Goal: Information Seeking & Learning: Learn about a topic

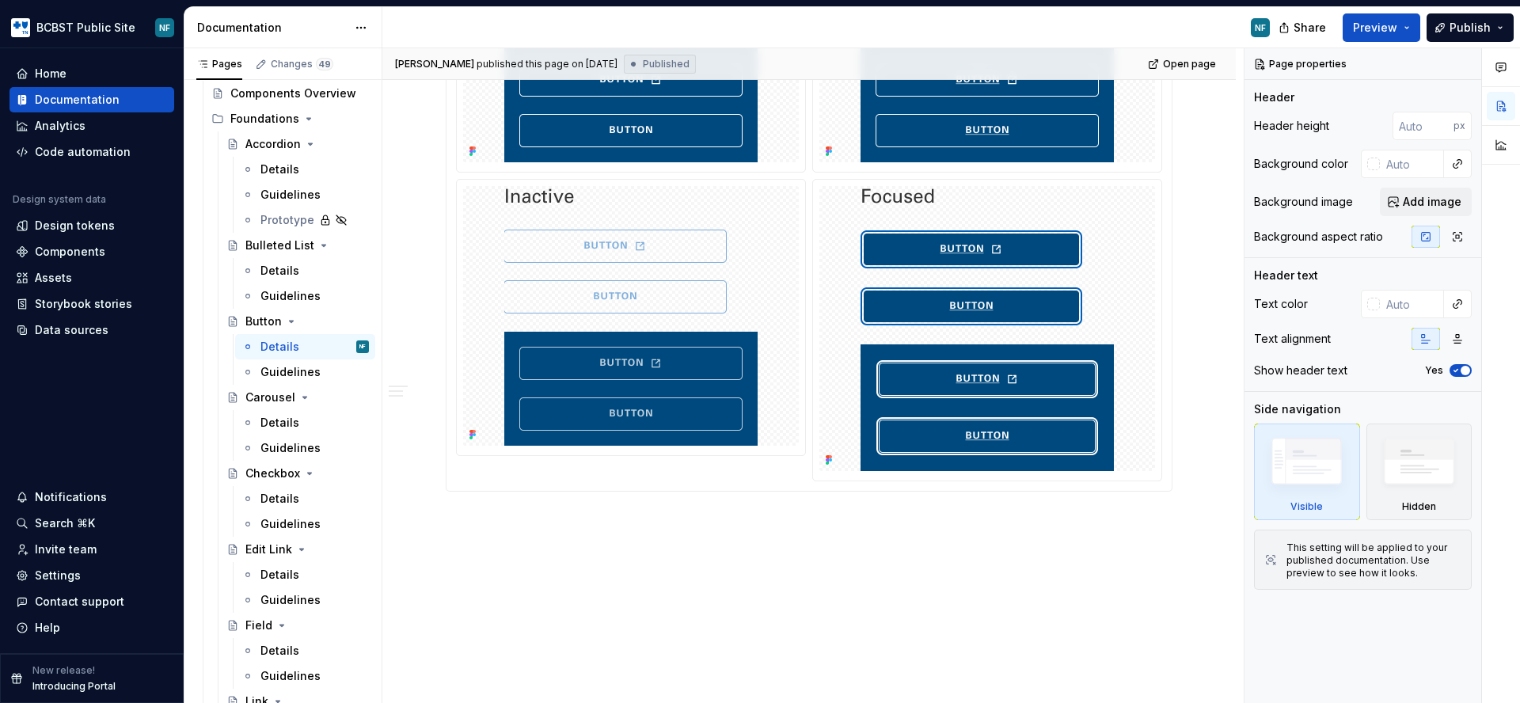
scroll to position [1294, 0]
click at [283, 370] on div "Guidelines" at bounding box center [290, 372] width 60 height 16
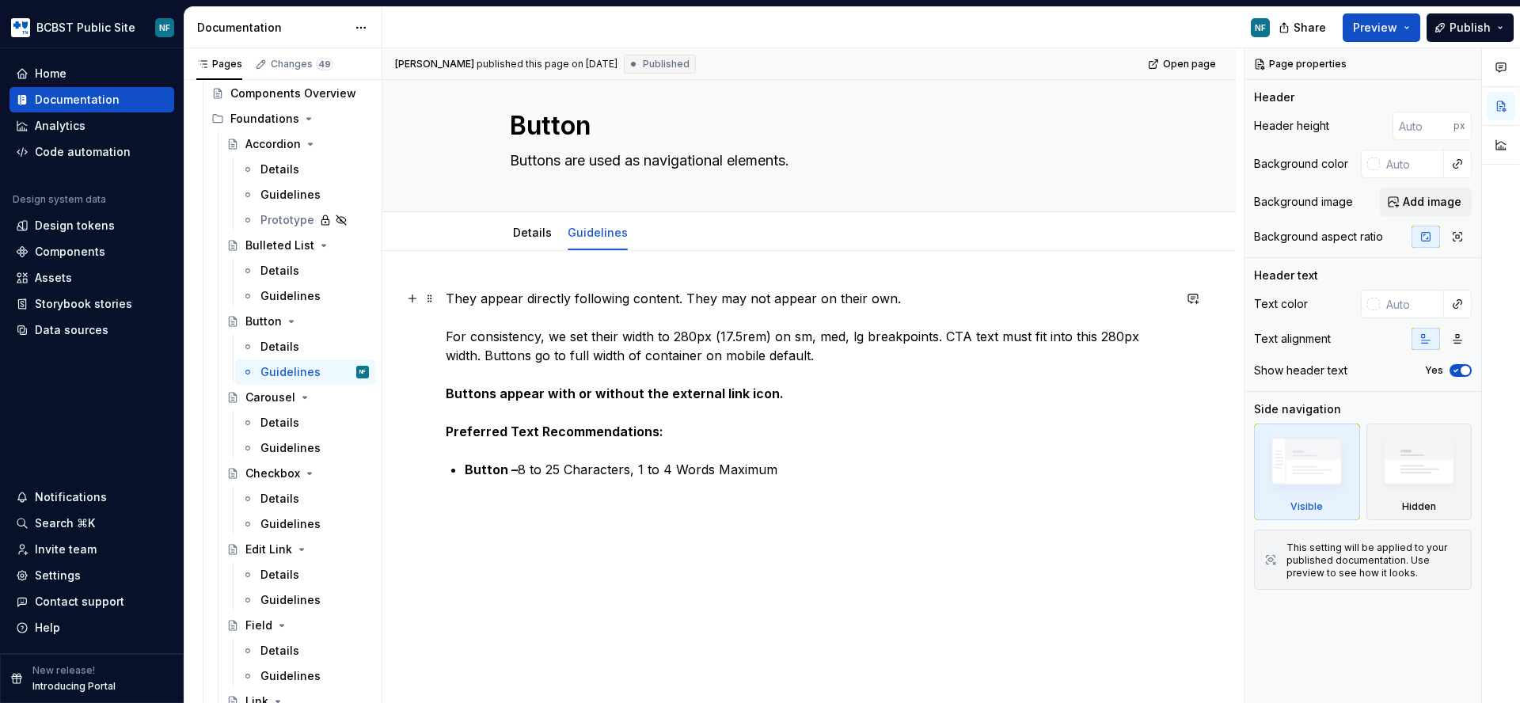
scroll to position [29, 0]
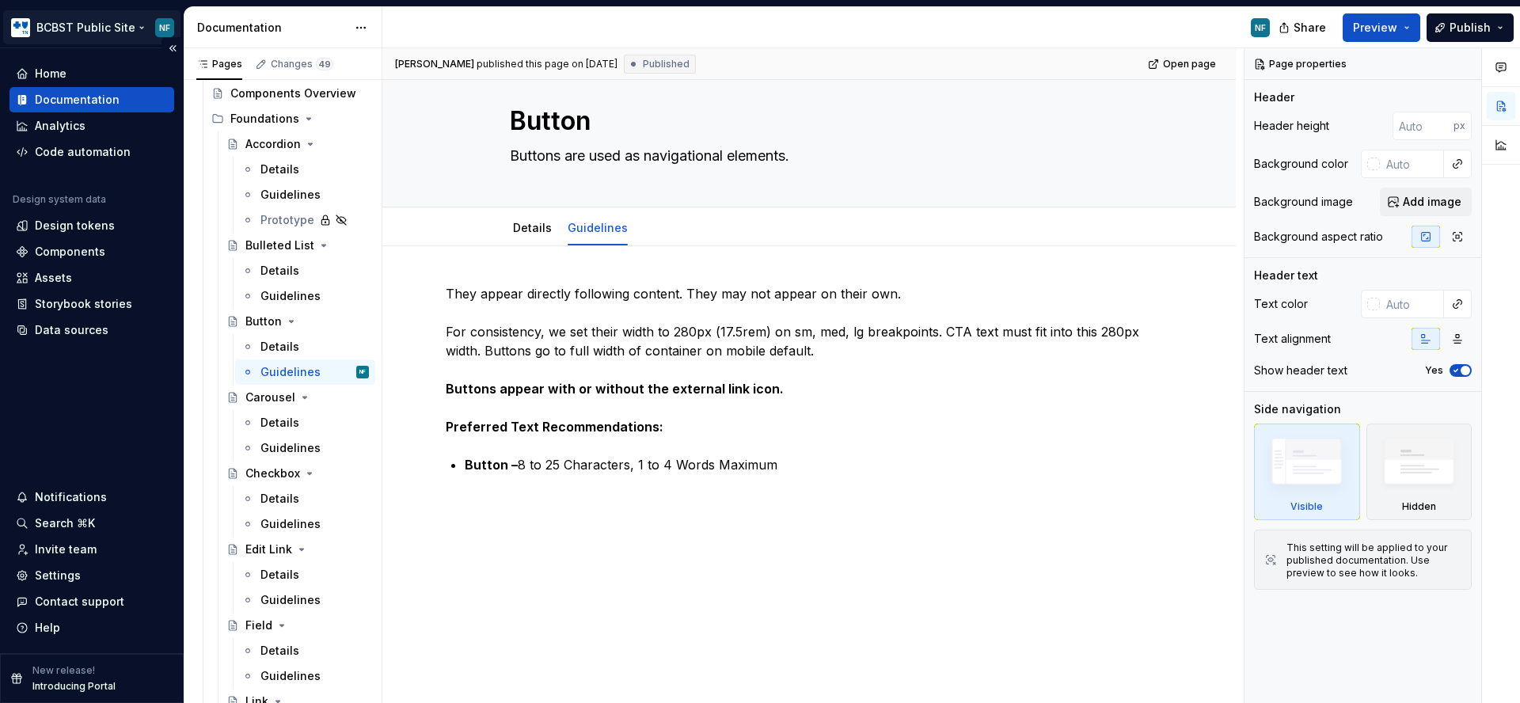
click at [99, 22] on html "BCBST Public Site NF Home Documentation Analytics Code automation Design system…" at bounding box center [760, 351] width 1520 height 703
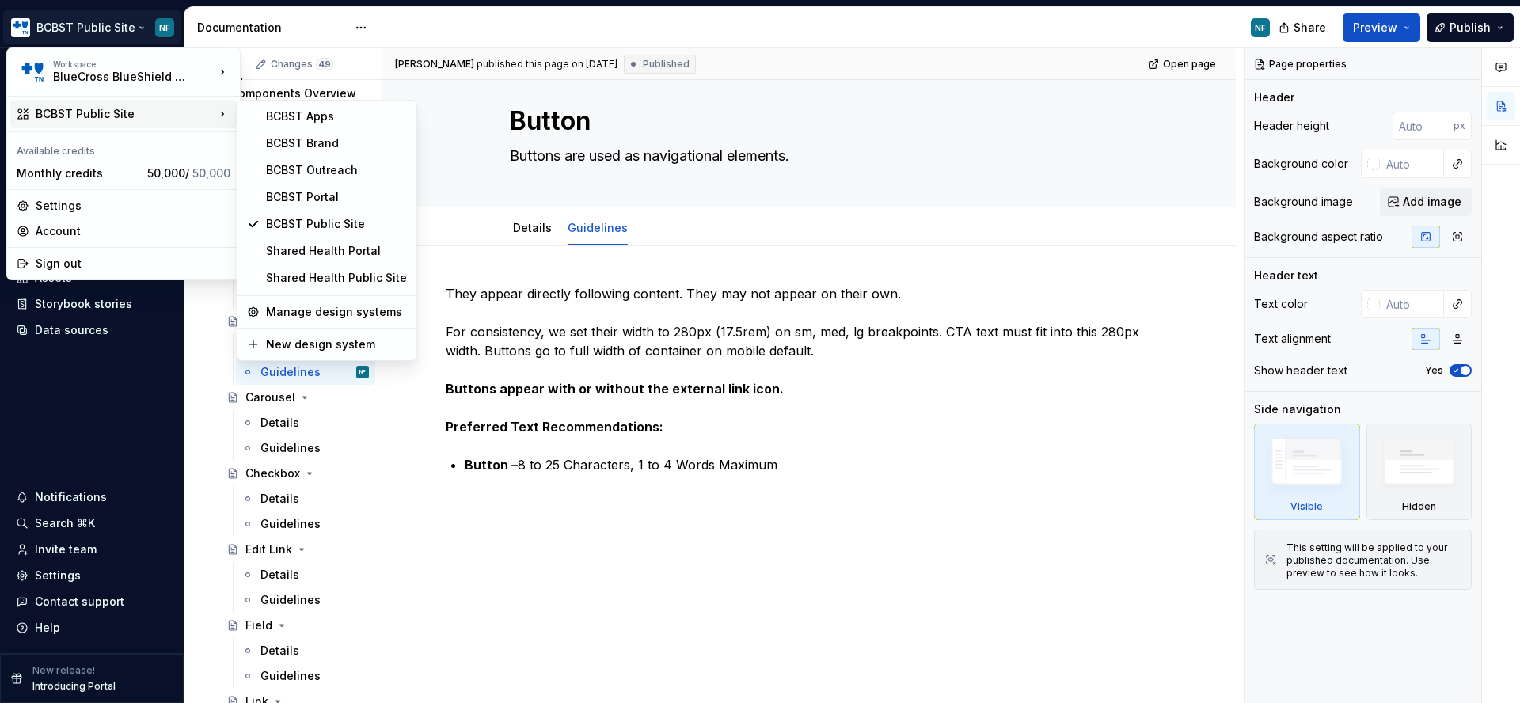
click at [124, 114] on div "BCBST Public Site" at bounding box center [125, 114] width 179 height 16
click at [306, 197] on div "BCBST Portal" at bounding box center [336, 197] width 141 height 16
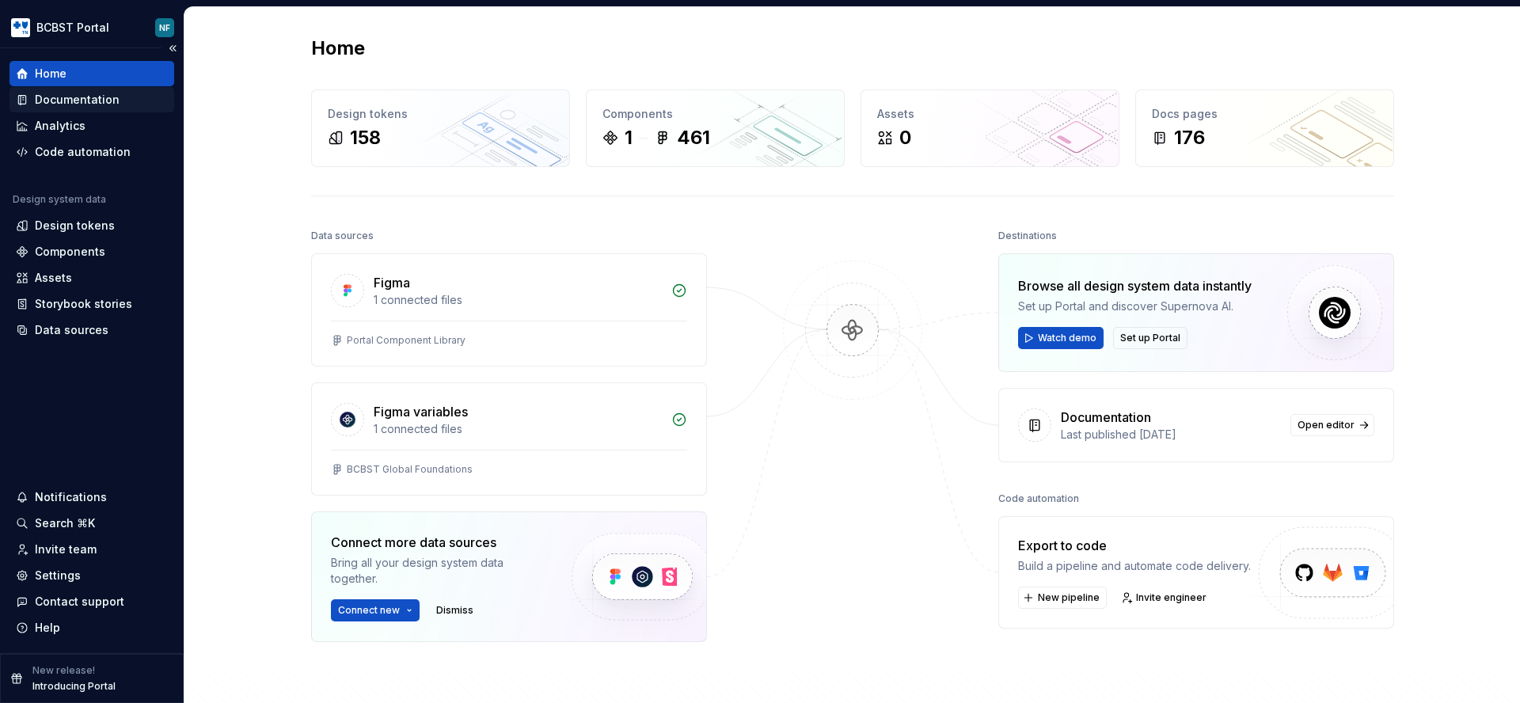
click at [78, 99] on div "Documentation" at bounding box center [77, 100] width 85 height 16
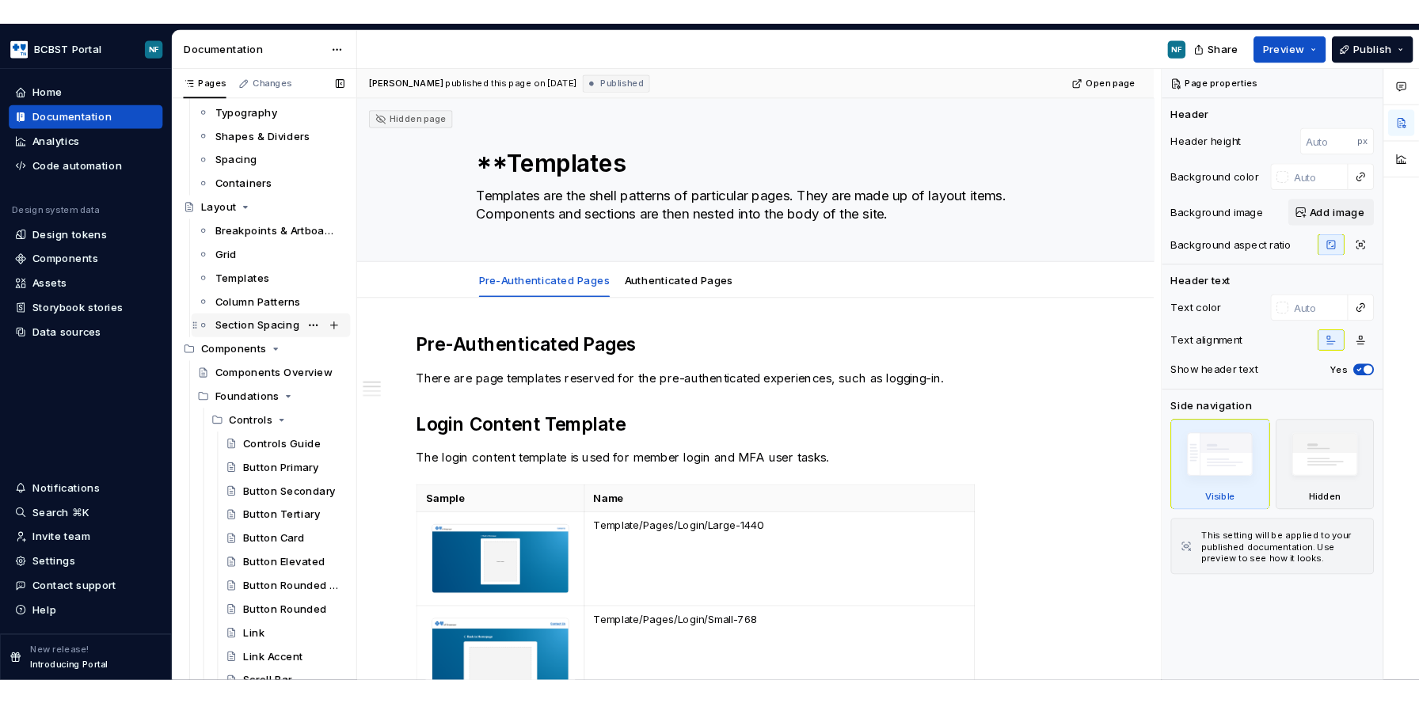
scroll to position [121, 0]
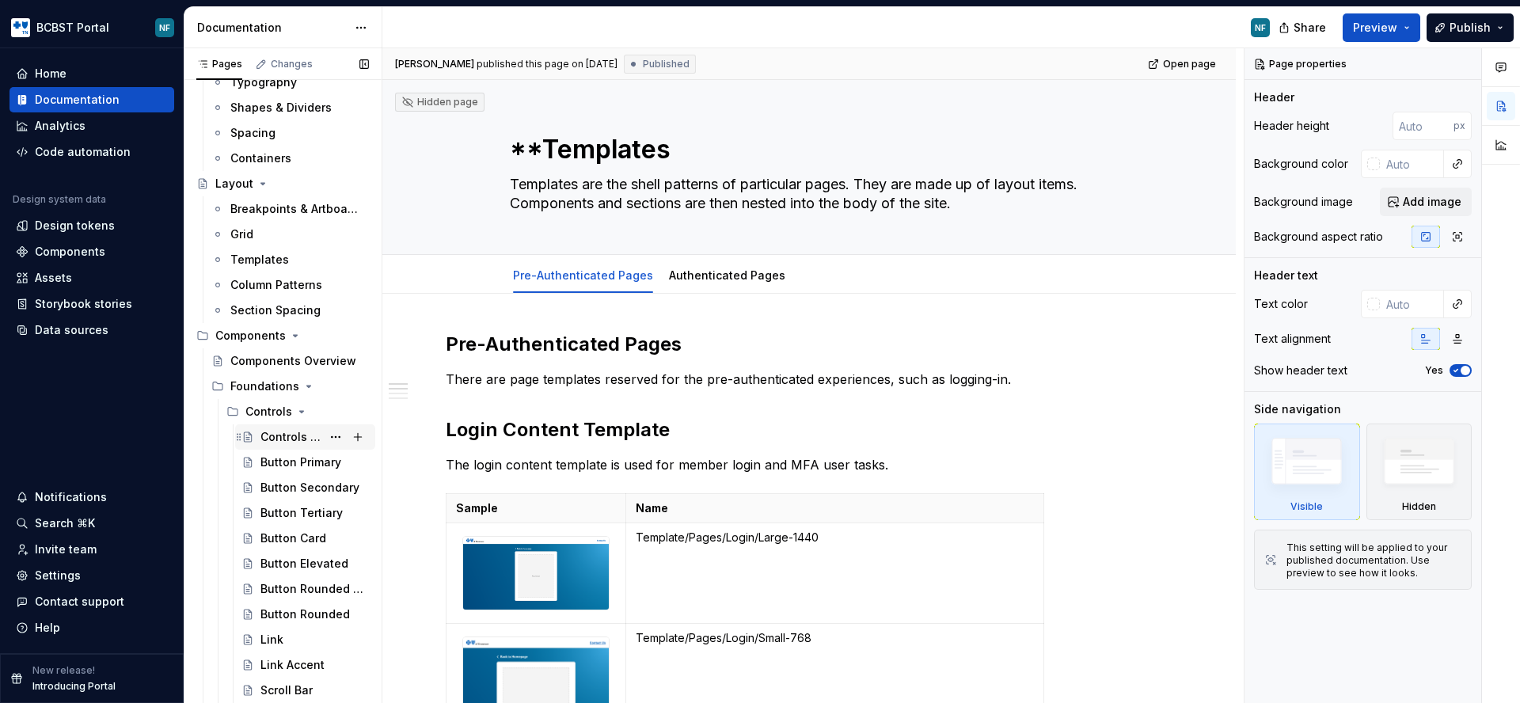
click at [283, 439] on div "Controls Guide" at bounding box center [290, 437] width 61 height 16
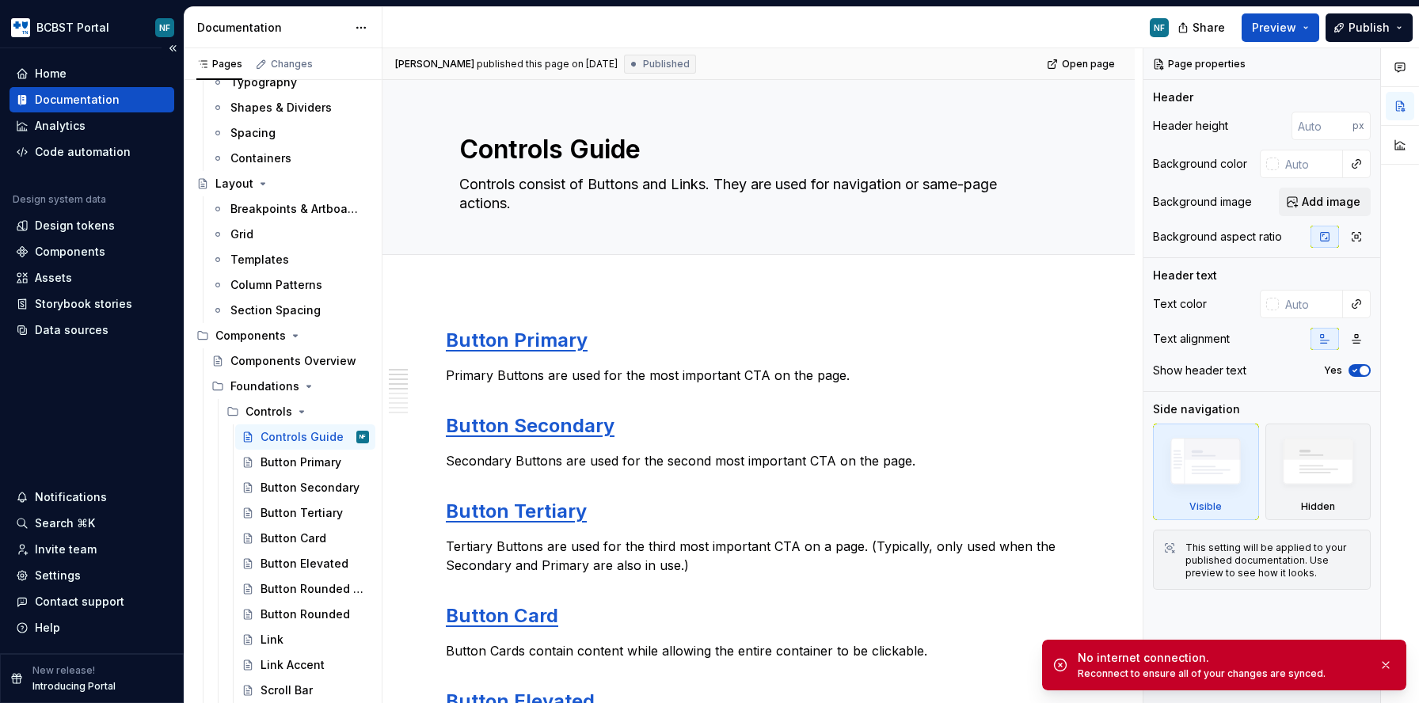
type textarea "*"
